Goal: Task Accomplishment & Management: Complete application form

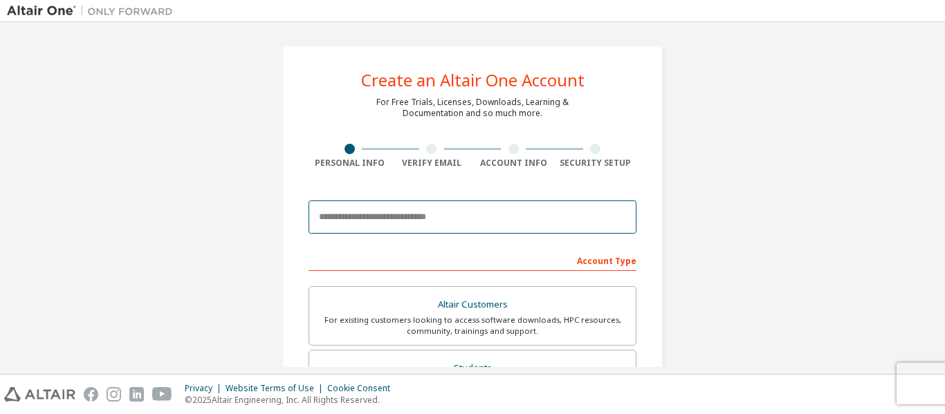
click at [462, 223] on input "email" at bounding box center [472, 217] width 328 height 33
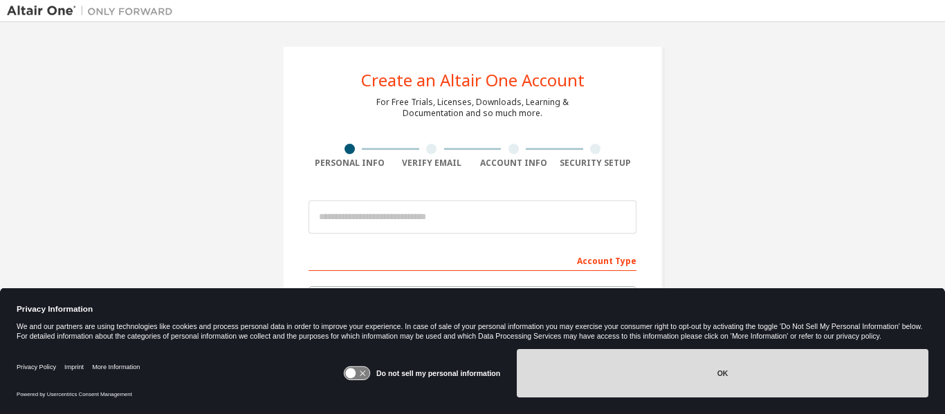
click at [654, 390] on button "OK" at bounding box center [723, 373] width 412 height 48
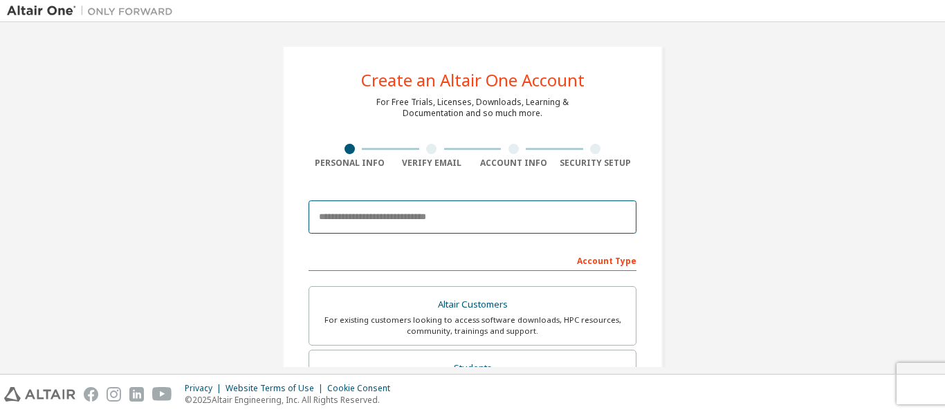
click at [510, 210] on input "email" at bounding box center [472, 217] width 328 height 33
type input "**********"
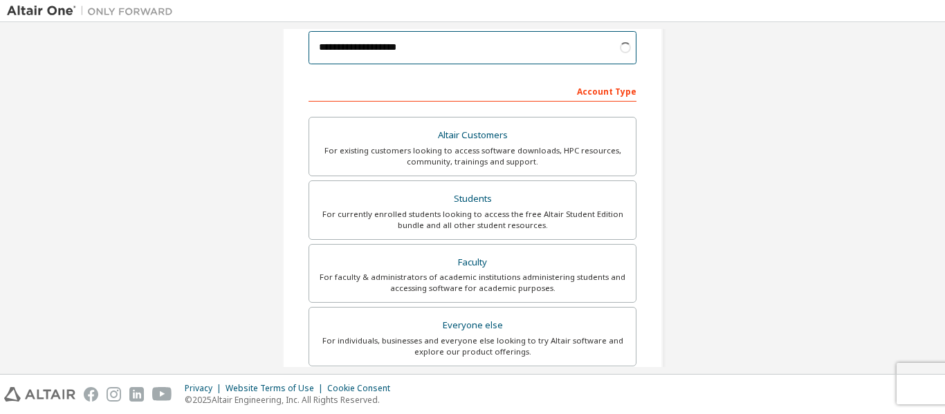
scroll to position [163, 0]
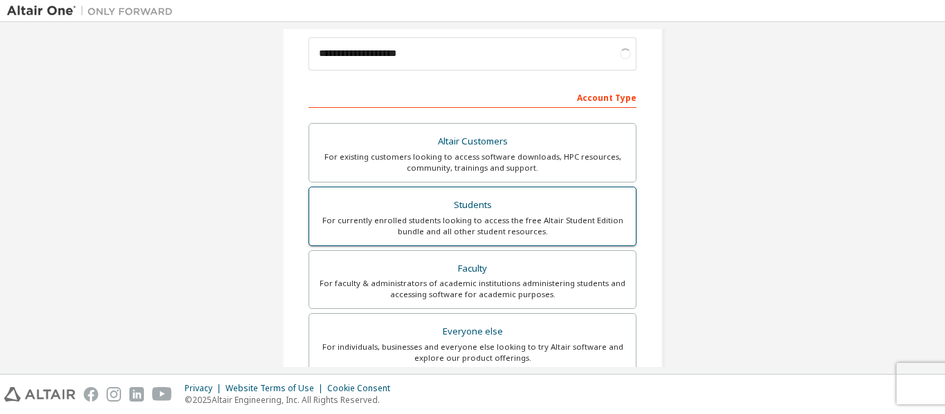
click at [573, 215] on div "For currently enrolled students looking to access the free Altair Student Editi…" at bounding box center [472, 226] width 310 height 22
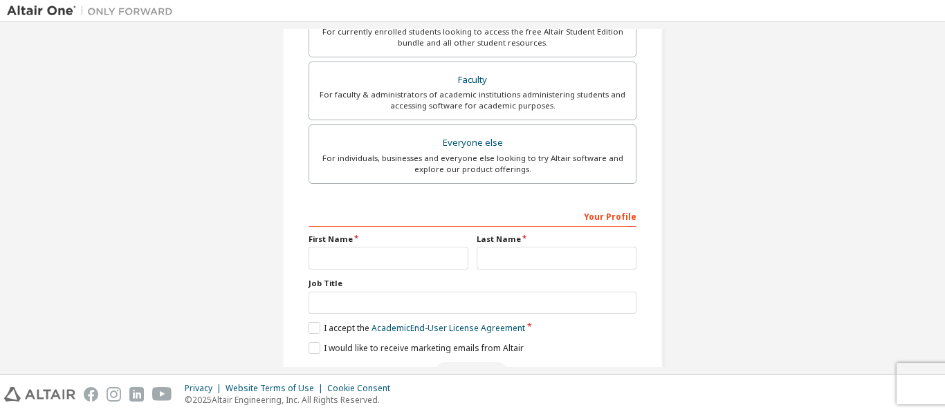
scroll to position [394, 0]
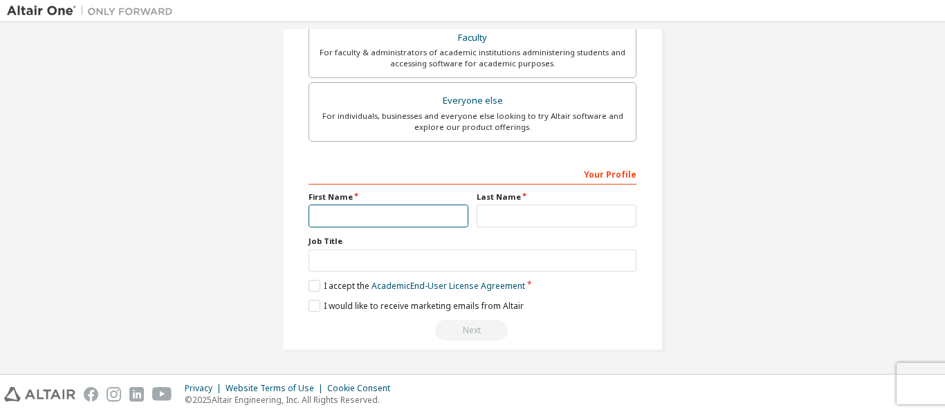
click at [370, 205] on input "text" at bounding box center [388, 216] width 160 height 23
type input "****"
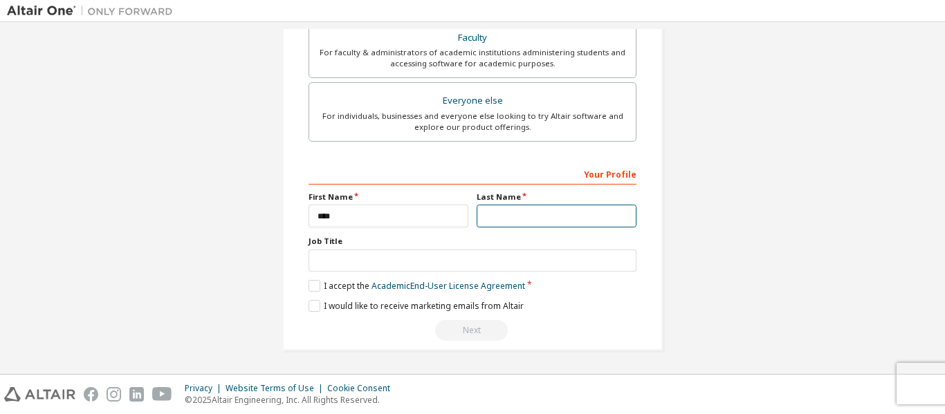
click at [537, 225] on input "text" at bounding box center [557, 216] width 160 height 23
type input "****"
click at [315, 286] on label "I accept the Academic End-User License Agreement" at bounding box center [416, 286] width 216 height 12
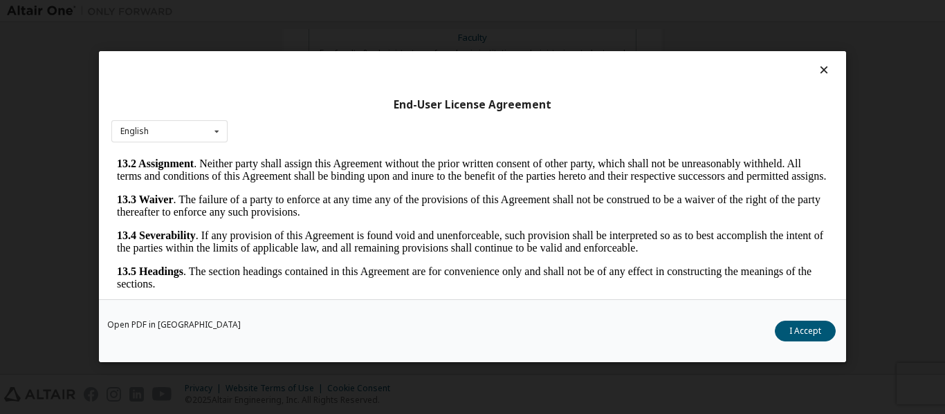
scroll to position [54, 0]
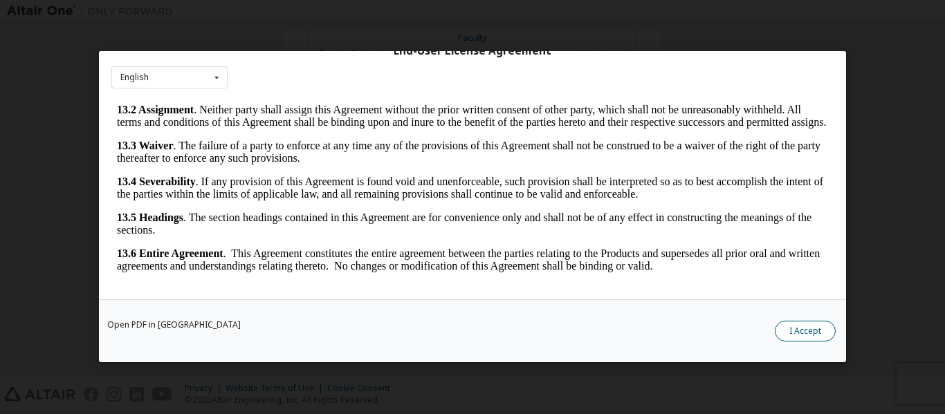
click at [818, 340] on button "I Accept" at bounding box center [805, 332] width 61 height 21
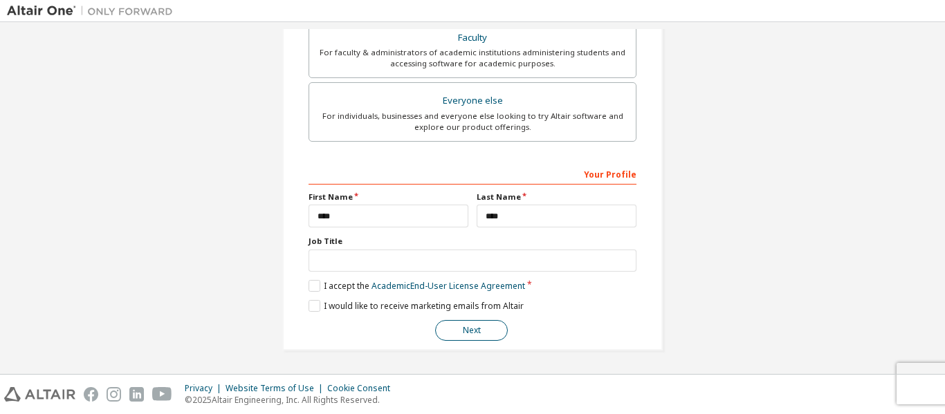
click at [484, 331] on button "Next" at bounding box center [471, 330] width 73 height 21
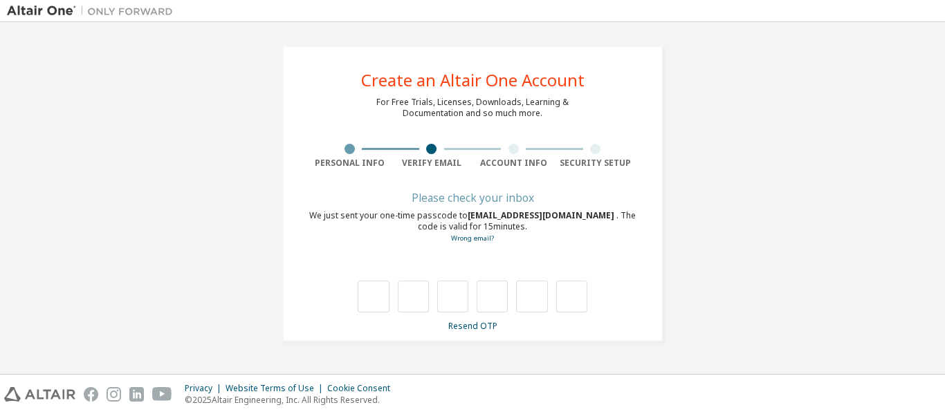
scroll to position [0, 0]
type input "*"
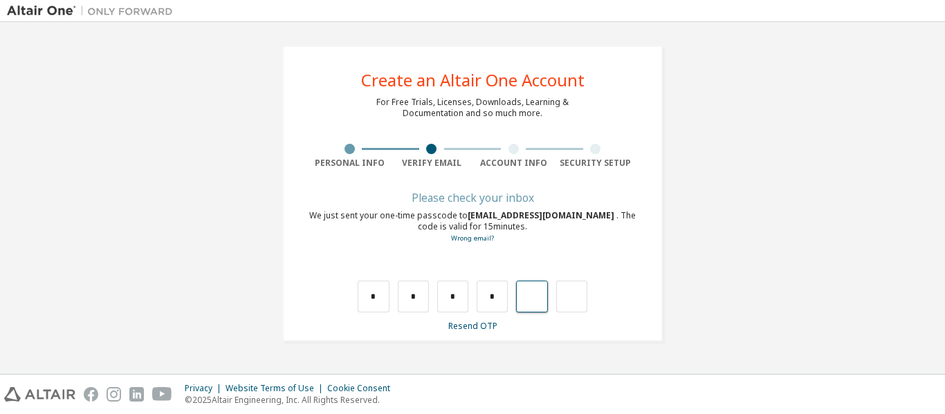
type input "*"
